Goal: Information Seeking & Learning: Find specific fact

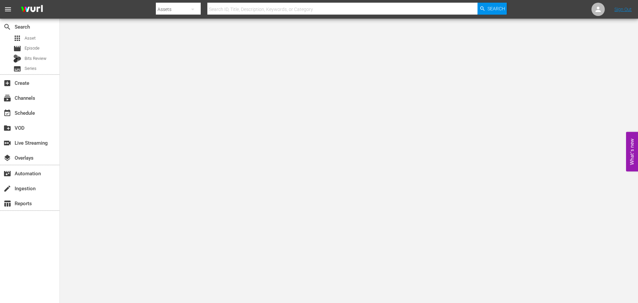
click at [253, 6] on input "text" at bounding box center [343, 9] width 270 height 16
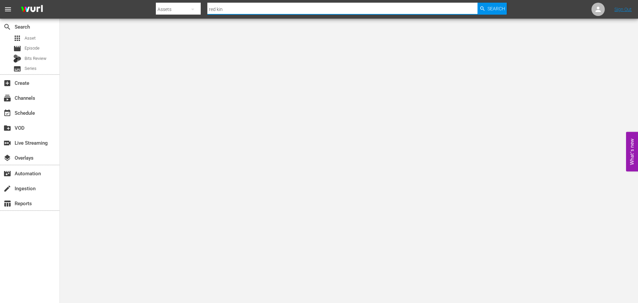
type input "red king"
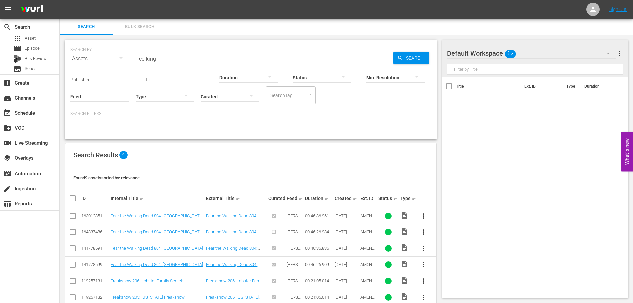
click at [164, 55] on input "red king" at bounding box center [265, 59] width 258 height 16
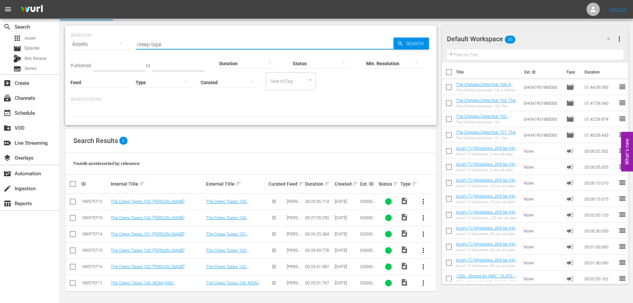
scroll to position [15, 0]
drag, startPoint x: 180, startPoint y: 40, endPoint x: 140, endPoint y: 40, distance: 40.6
click at [140, 40] on input "creep tape" at bounding box center [265, 44] width 258 height 16
paste input "Dead Shack"
drag, startPoint x: 189, startPoint y: 44, endPoint x: 121, endPoint y: 40, distance: 67.6
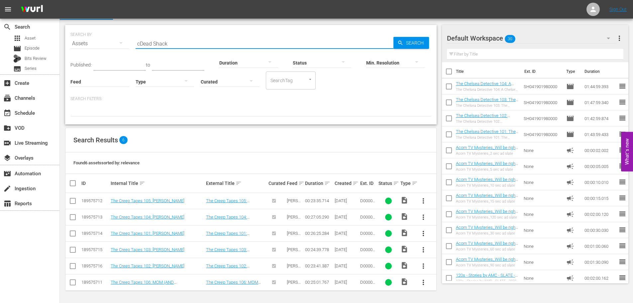
click at [121, 40] on div "SEARCH BY Search By Assets Search ID, Title, Description, Keywords, or Category…" at bounding box center [250, 40] width 361 height 24
paste input "text"
click at [423, 41] on span "Search" at bounding box center [417, 43] width 26 height 12
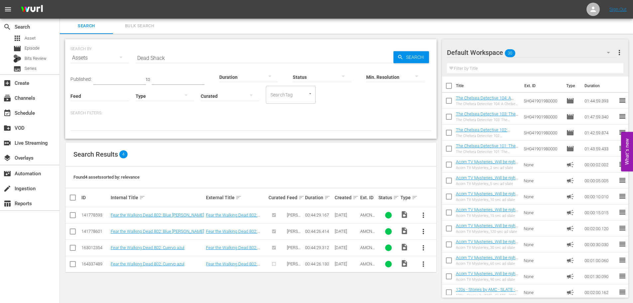
drag, startPoint x: 183, startPoint y: 60, endPoint x: 89, endPoint y: 50, distance: 93.6
click at [89, 50] on div "SEARCH BY Search By Assets Search ID, Title, Description, Keywords, or Category…" at bounding box center [250, 54] width 361 height 24
paste input "Skull"
click at [409, 55] on span "Search" at bounding box center [417, 57] width 26 height 12
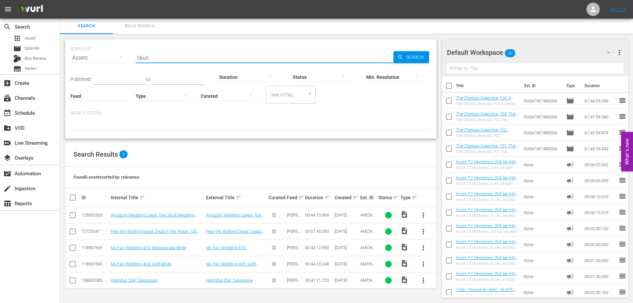
drag, startPoint x: 67, startPoint y: 55, endPoint x: 62, endPoint y: 55, distance: 5.0
click at [62, 55] on div "SEARCH BY Search By Assets Search ID, Title, Description, Keywords, or Category…" at bounding box center [251, 168] width 382 height 269
paste input "trings, The"
type input "Strings, The"
click at [428, 56] on span "Search" at bounding box center [417, 57] width 26 height 12
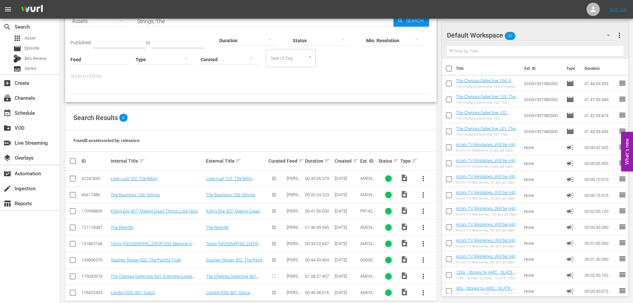
scroll to position [48, 0]
